Goal: Task Accomplishment & Management: Manage account settings

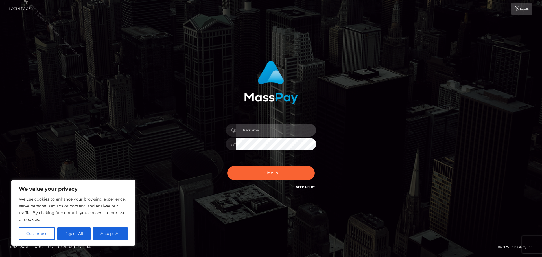
click at [280, 125] on input "text" at bounding box center [276, 130] width 80 height 13
type input "[PERSON_NAME].Silversocial"
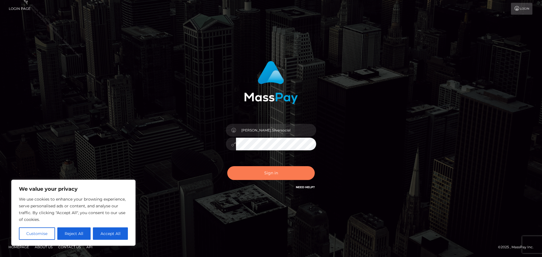
click at [287, 173] on button "Sign in" at bounding box center [271, 173] width 88 height 14
click at [371, 151] on div "[PERSON_NAME].Silversocial Sign in" at bounding box center [271, 129] width 322 height 144
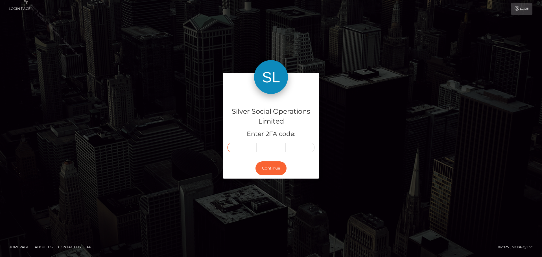
click at [236, 147] on input "text" at bounding box center [234, 148] width 15 height 10
type input "2"
type input "9"
type input "7"
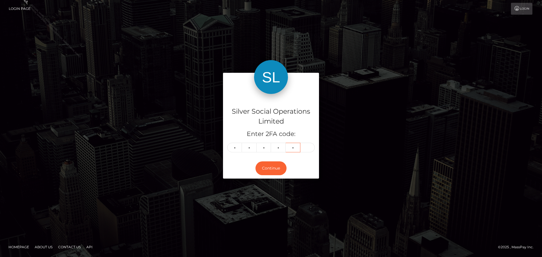
type input "7"
type input "5"
type input "7"
type input "6"
type input "3"
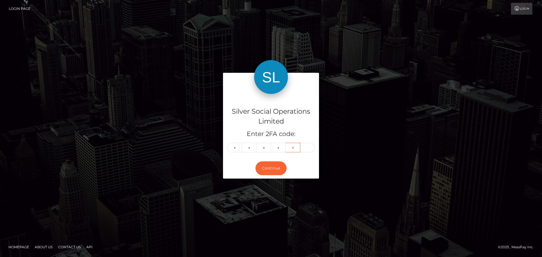
type input "7"
type input "9"
